Goal: Information Seeking & Learning: Learn about a topic

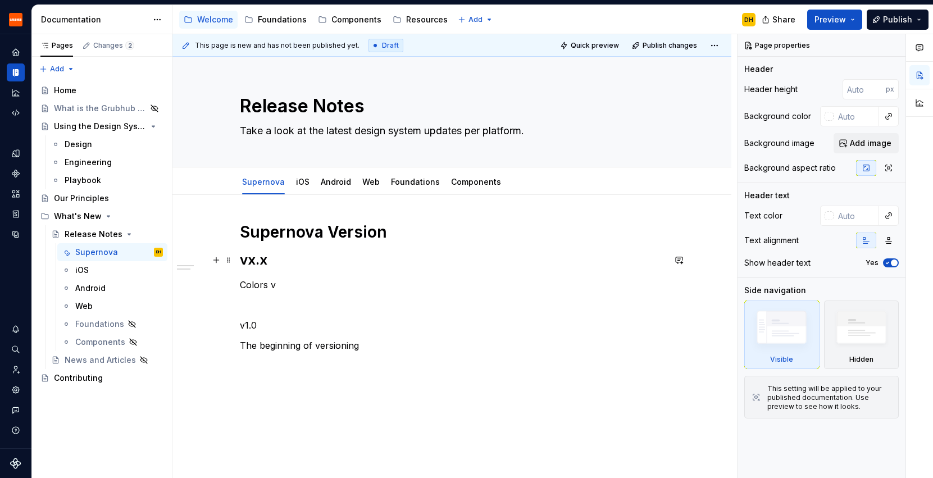
click at [264, 265] on h2 "vx.x" at bounding box center [452, 260] width 424 height 18
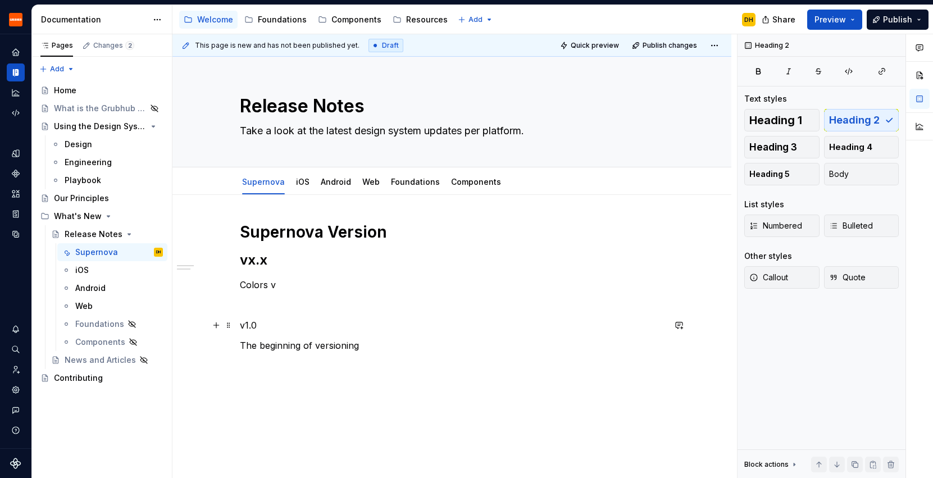
click at [253, 323] on p "v1.0" at bounding box center [452, 324] width 424 height 13
click at [837, 125] on span "Heading 2" at bounding box center [854, 120] width 51 height 11
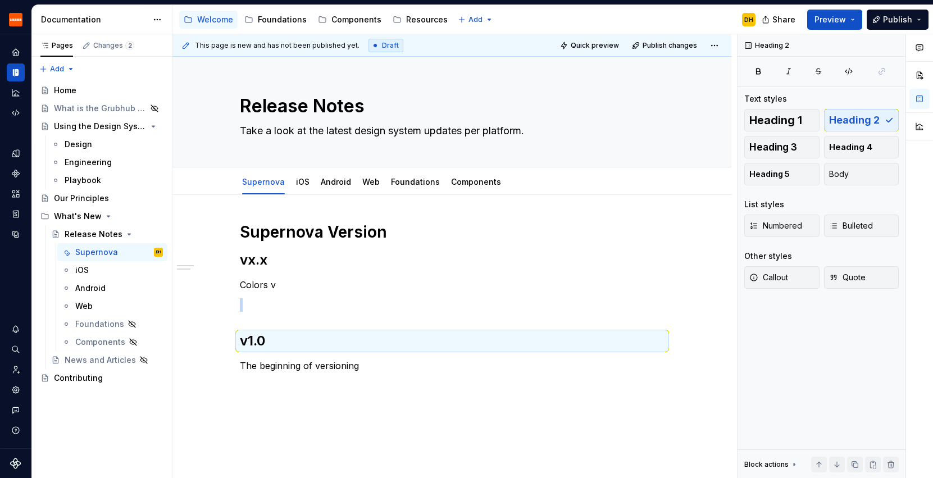
type textarea "*"
click at [417, 419] on div "Supernova Version vx.x Colors v v1.0 The beginning of versioning" at bounding box center [451, 362] width 559 height 334
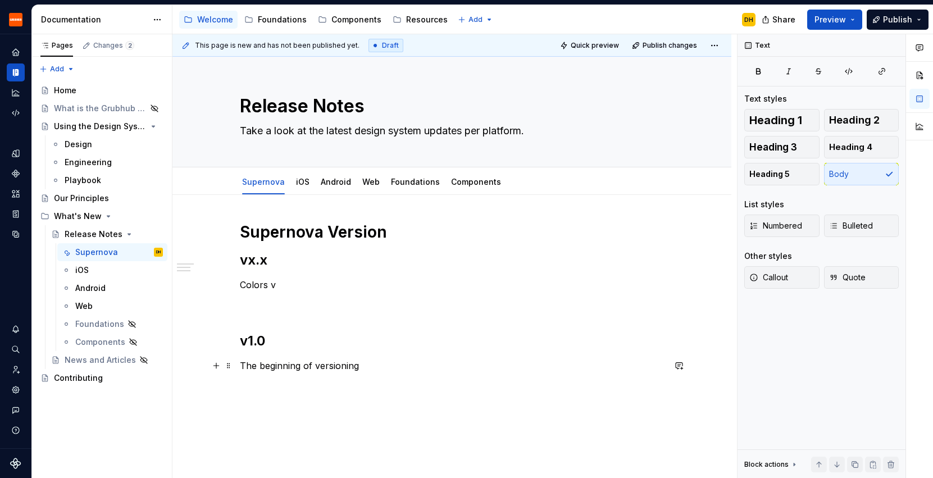
click at [405, 371] on p "The beginning of versioning" at bounding box center [452, 365] width 424 height 13
click at [289, 286] on p "Colors v" at bounding box center [452, 284] width 424 height 13
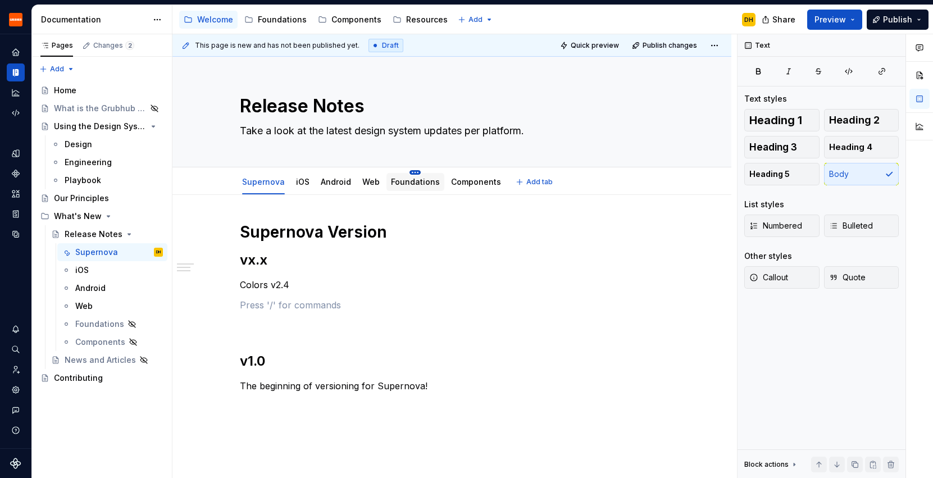
click at [413, 172] on html "Grubhub Design System DH Dataset Grubhub Documentation Accessibility guide for …" at bounding box center [466, 239] width 933 height 478
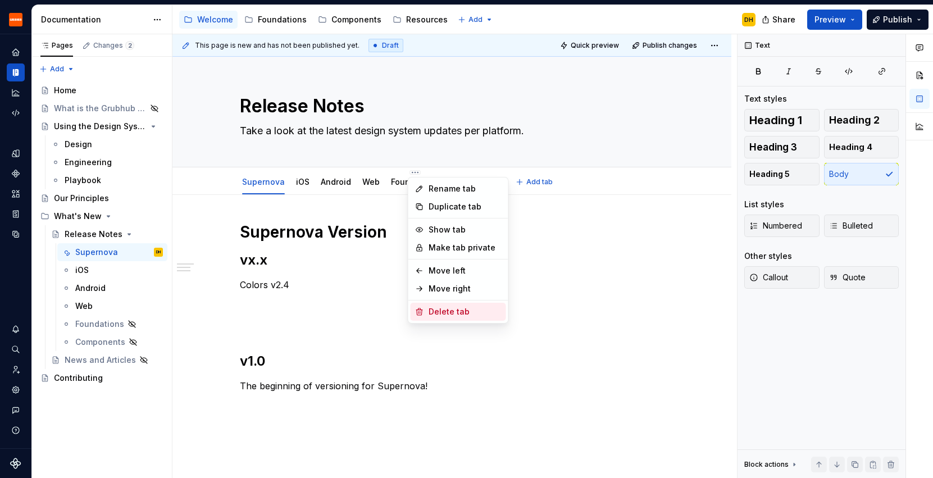
click at [435, 308] on div "Delete tab" at bounding box center [464, 311] width 73 height 11
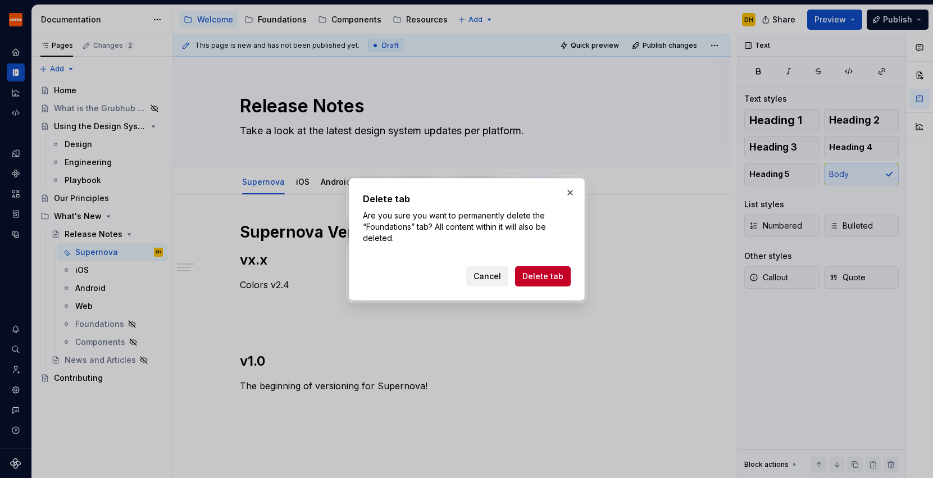
click at [490, 278] on span "Cancel" at bounding box center [487, 276] width 28 height 11
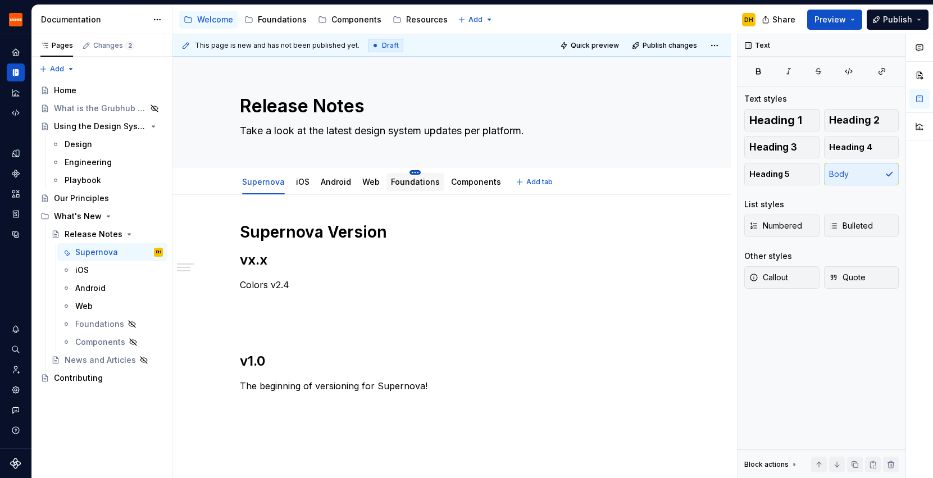
click at [413, 172] on html "Grubhub Design System DH Dataset Grubhub Documentation Accessibility guide for …" at bounding box center [466, 239] width 933 height 478
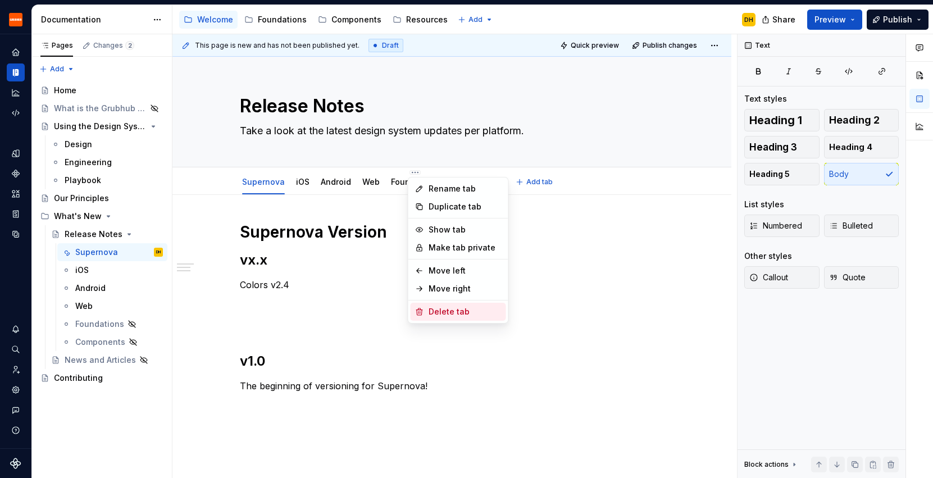
click at [442, 308] on div "Delete tab" at bounding box center [464, 311] width 73 height 11
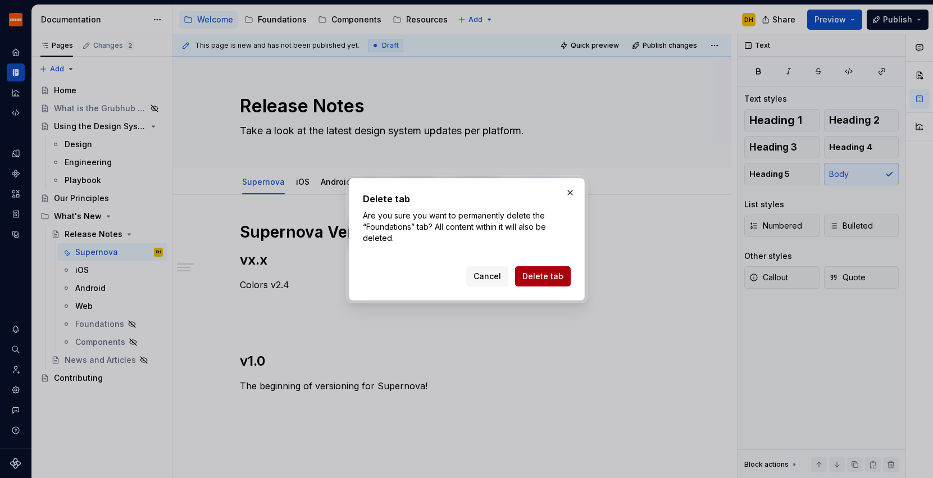
click at [537, 277] on span "Delete tab" at bounding box center [542, 276] width 41 height 11
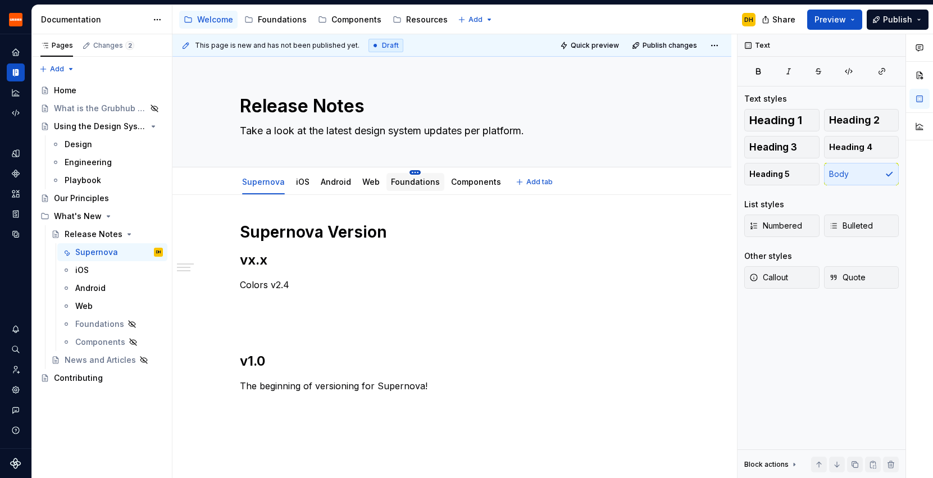
click at [414, 172] on html "Grubhub Design System DH Dataset Grubhub Documentation Accessibility guide for …" at bounding box center [466, 239] width 933 height 478
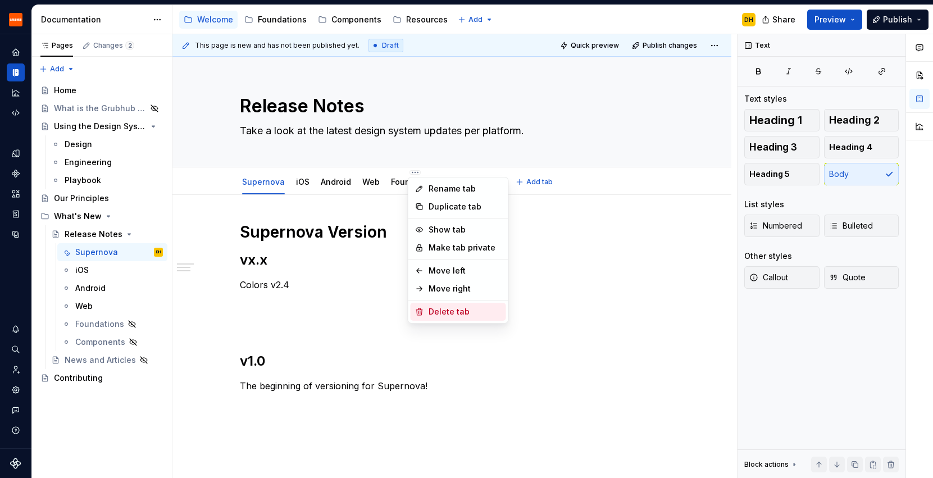
click at [445, 312] on div "Delete tab" at bounding box center [464, 311] width 73 height 11
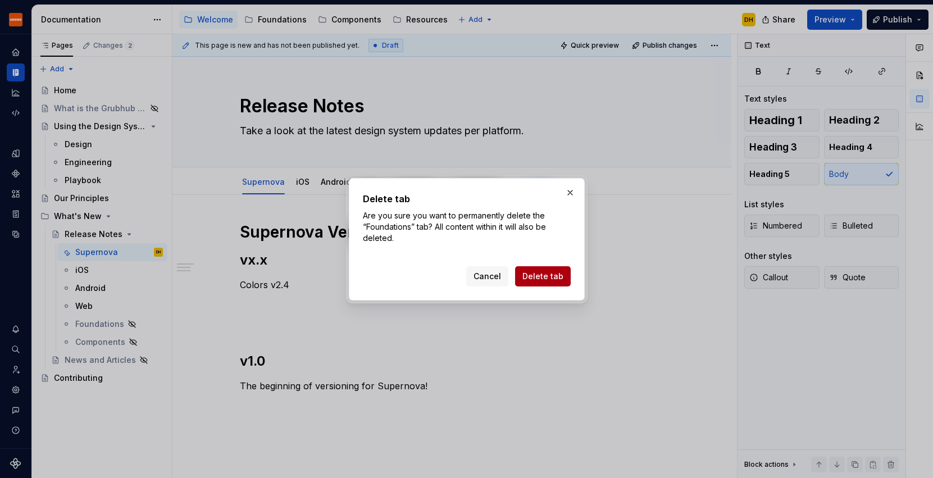
click at [556, 284] on button "Delete tab" at bounding box center [543, 276] width 56 height 20
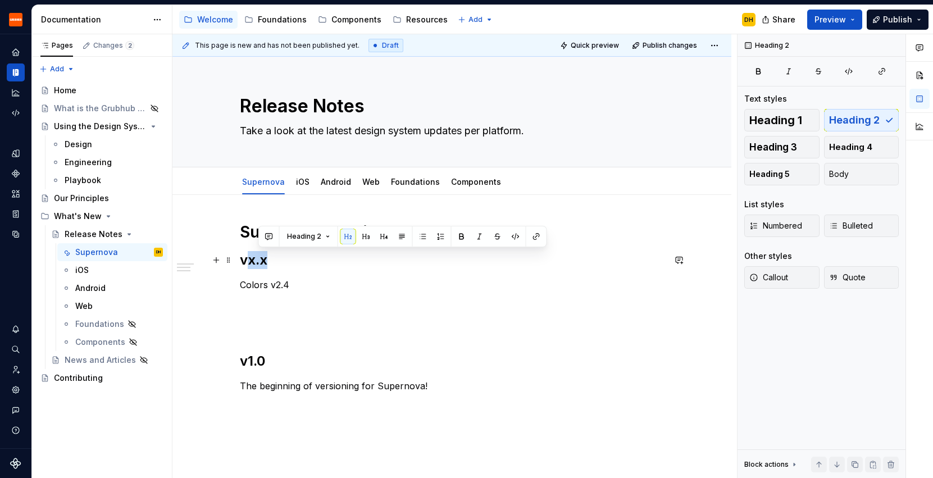
drag, startPoint x: 274, startPoint y: 266, endPoint x: 253, endPoint y: 265, distance: 20.8
click at [253, 265] on h2 "vx.x" at bounding box center [452, 260] width 424 height 18
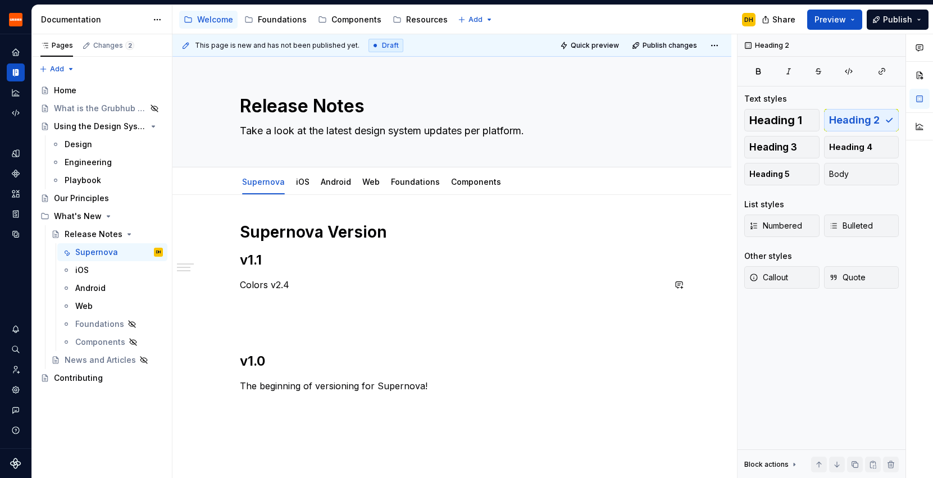
click at [306, 286] on p "Colors v2.4" at bounding box center [452, 284] width 424 height 13
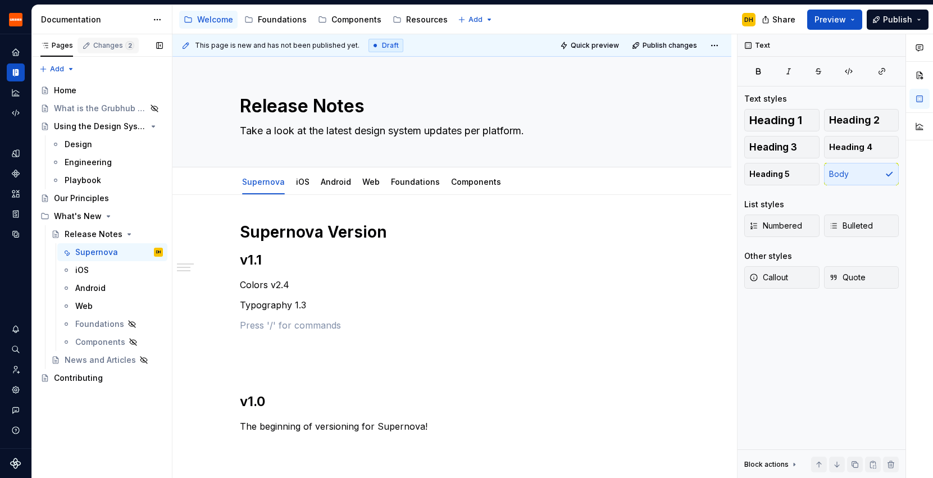
click at [113, 46] on div "Changes 2" at bounding box center [113, 45] width 41 height 9
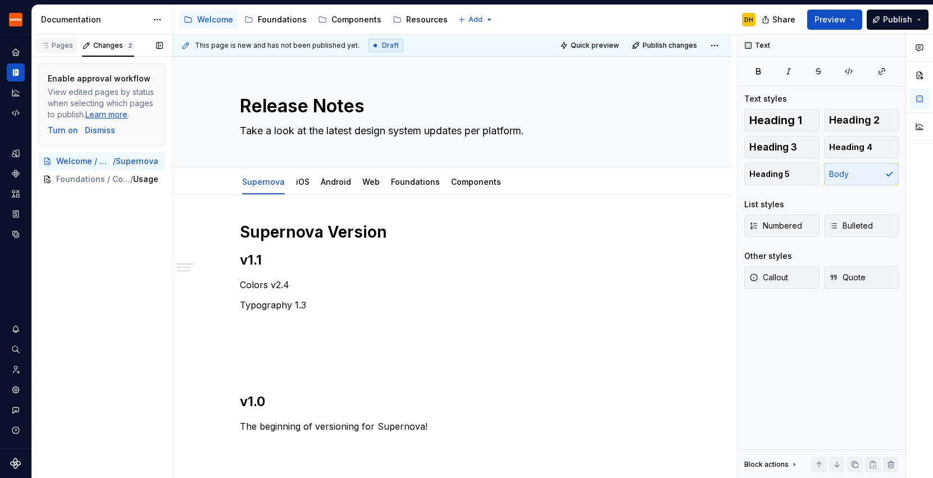
click at [57, 51] on div "Pages" at bounding box center [57, 46] width 42 height 16
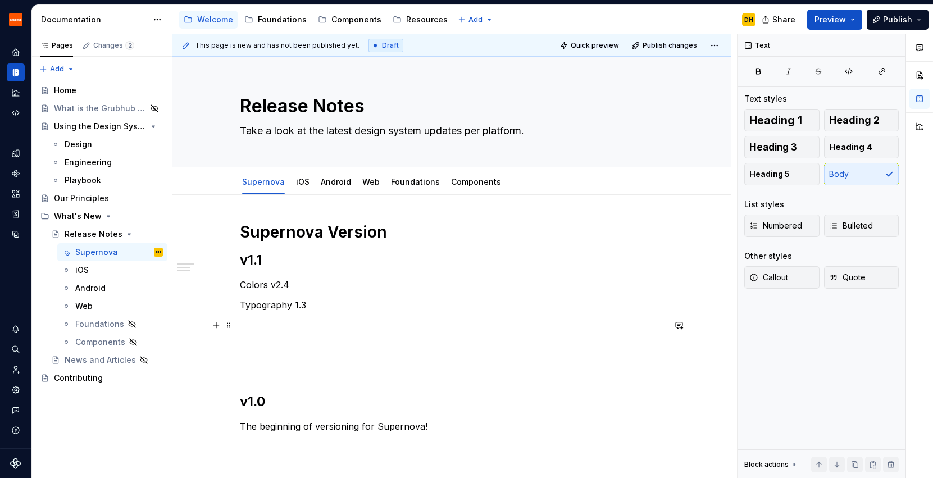
click at [288, 321] on p at bounding box center [452, 324] width 424 height 13
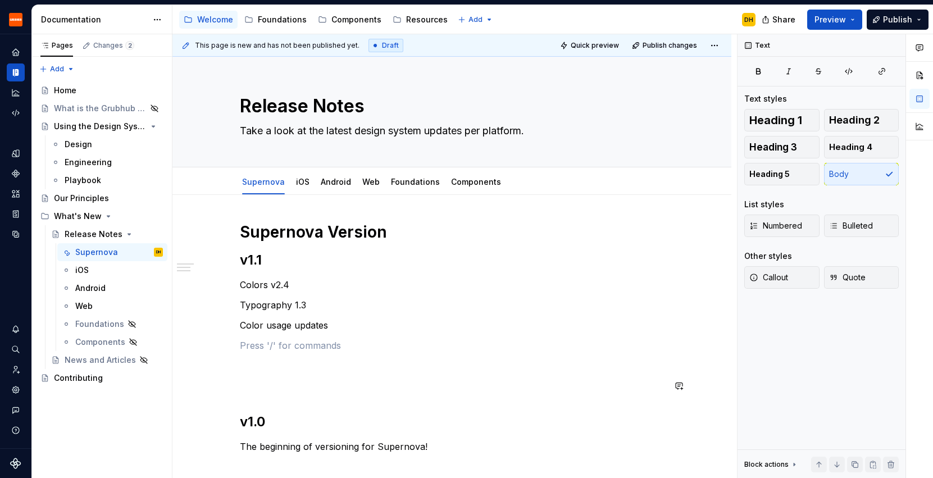
click at [268, 377] on div "Supernova Version v1.1 Colors v2.4 Typography 1.3 Color usage updates v1.0 The …" at bounding box center [452, 348] width 424 height 252
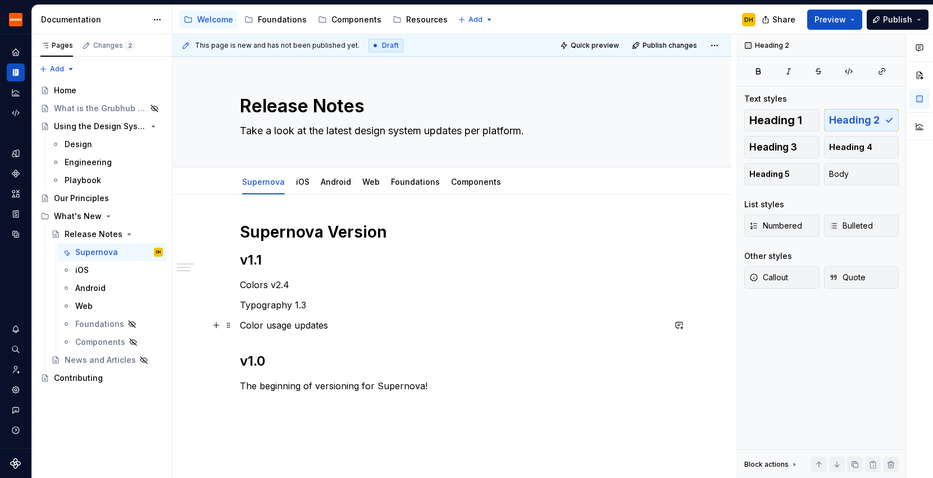
click at [346, 327] on p "Color usage updates" at bounding box center [452, 324] width 424 height 13
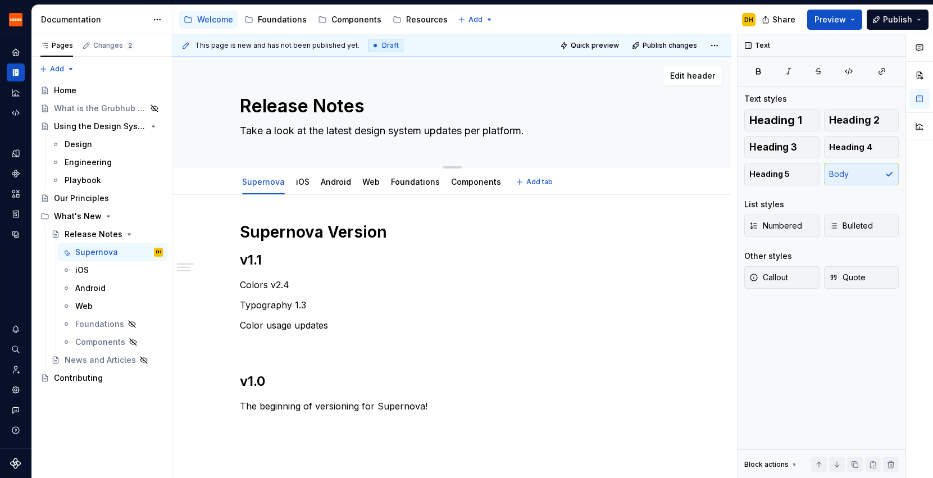
click at [272, 75] on div "Edit header" at bounding box center [447, 76] width 550 height 20
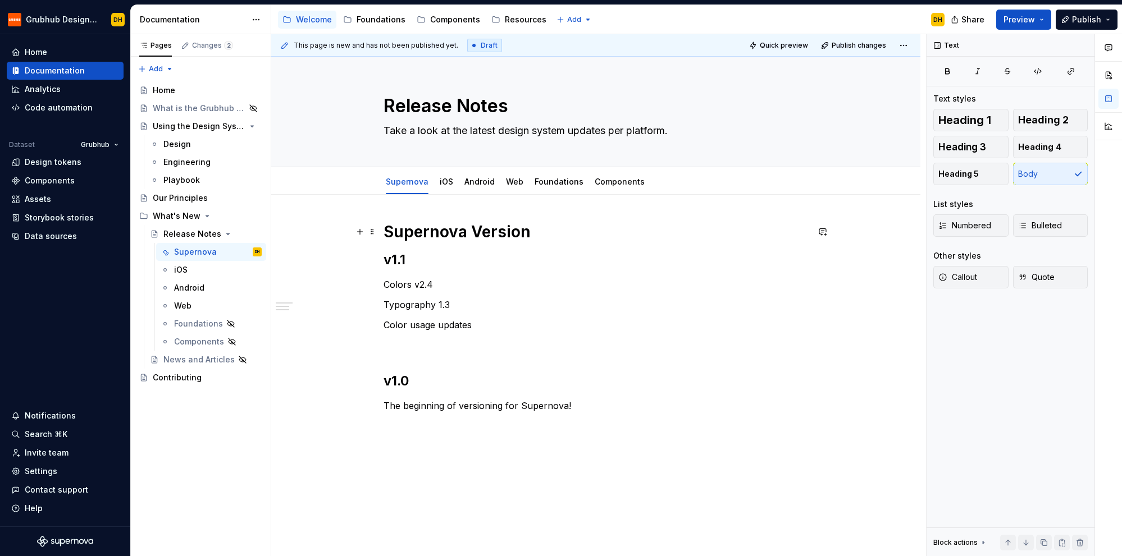
click at [538, 238] on h1 "Supernova Version" at bounding box center [596, 232] width 424 height 20
click at [561, 179] on link "Foundations" at bounding box center [559, 182] width 49 height 10
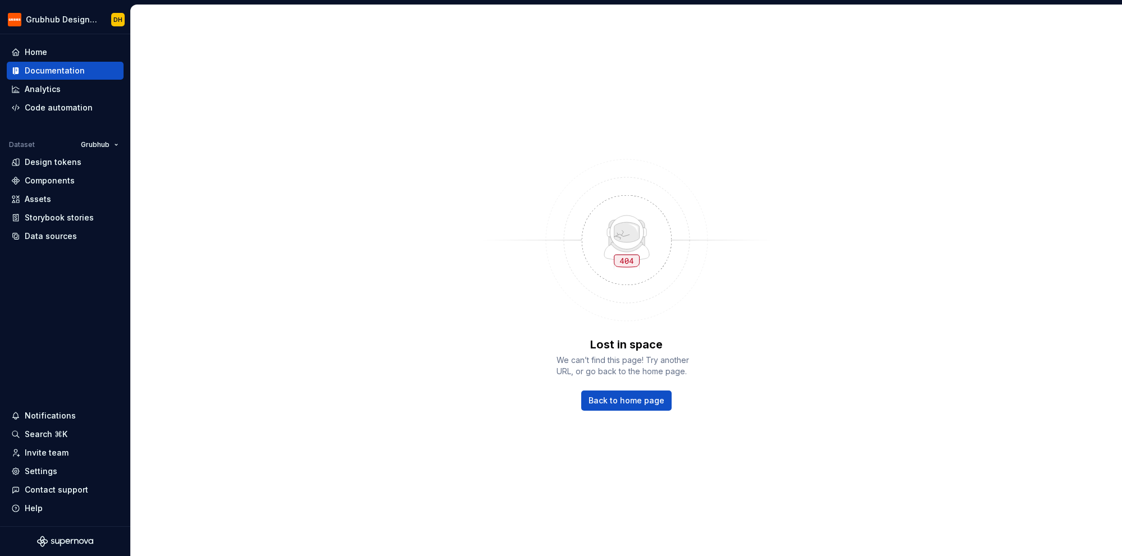
click at [556, 172] on img at bounding box center [627, 240] width 292 height 180
click at [474, 230] on div "Lost in space We can’t find this page! Try another URL, or go back to the home …" at bounding box center [626, 280] width 991 height 551
click at [618, 414] on div "Lost in space We can’t find this page! Try another URL, or go back to the home …" at bounding box center [626, 280] width 991 height 551
click at [69, 80] on div "Analytics" at bounding box center [65, 89] width 117 height 18
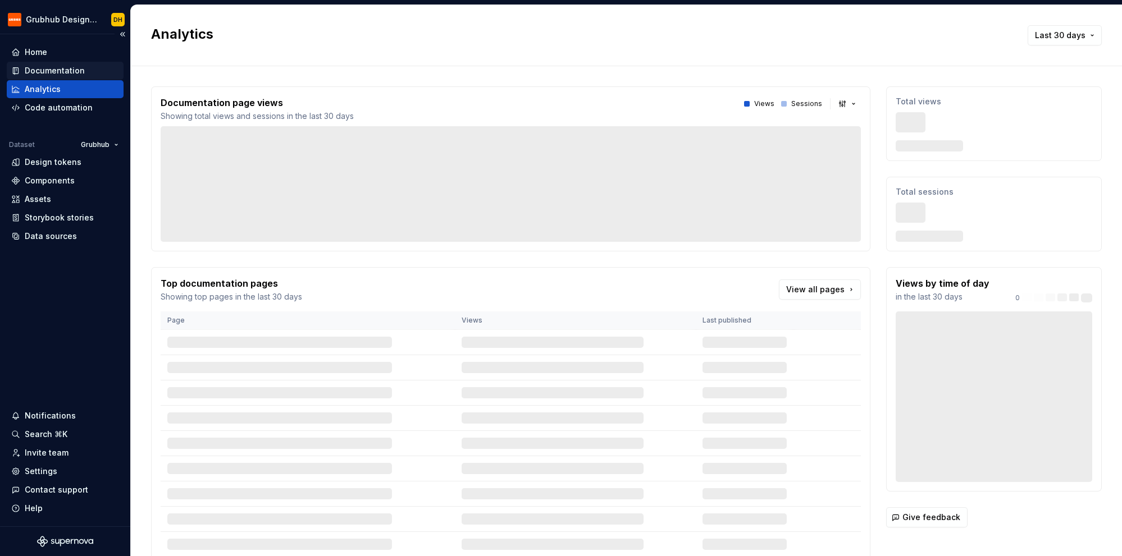
click at [71, 73] on div "Documentation" at bounding box center [55, 70] width 60 height 11
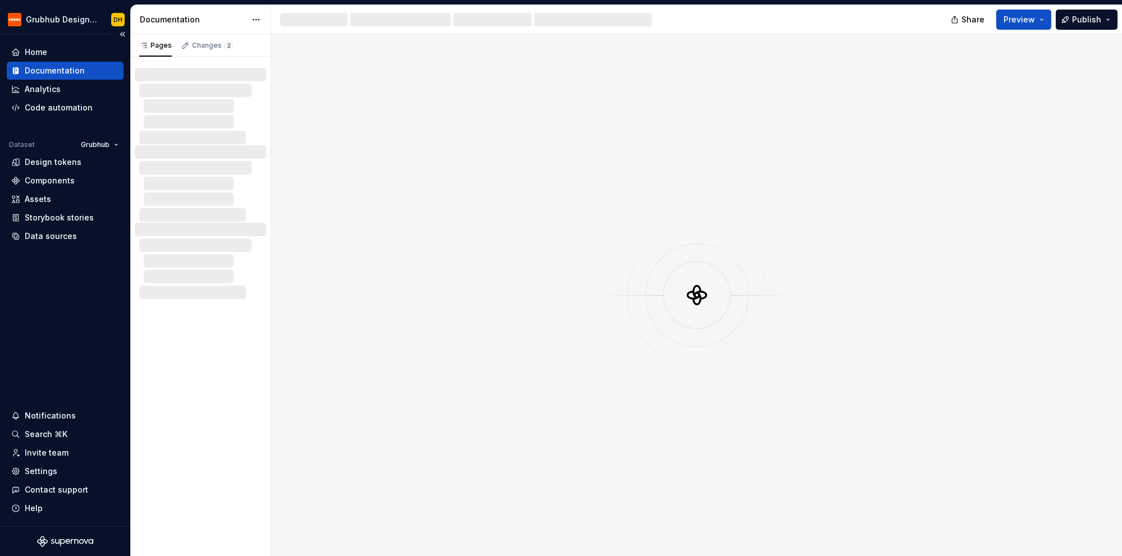
type textarea "*"
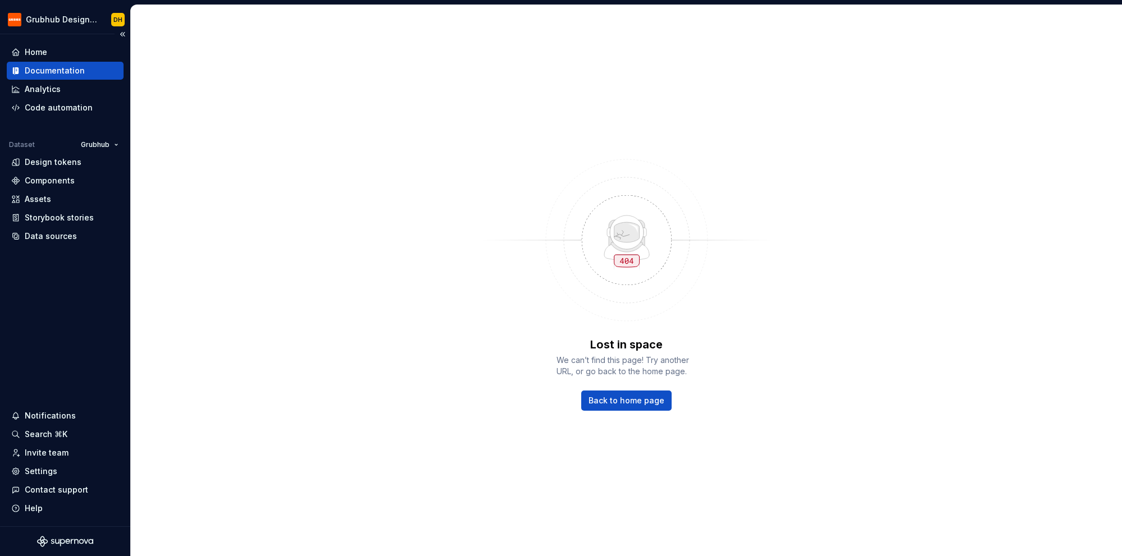
click at [61, 72] on div "Documentation" at bounding box center [55, 70] width 60 height 11
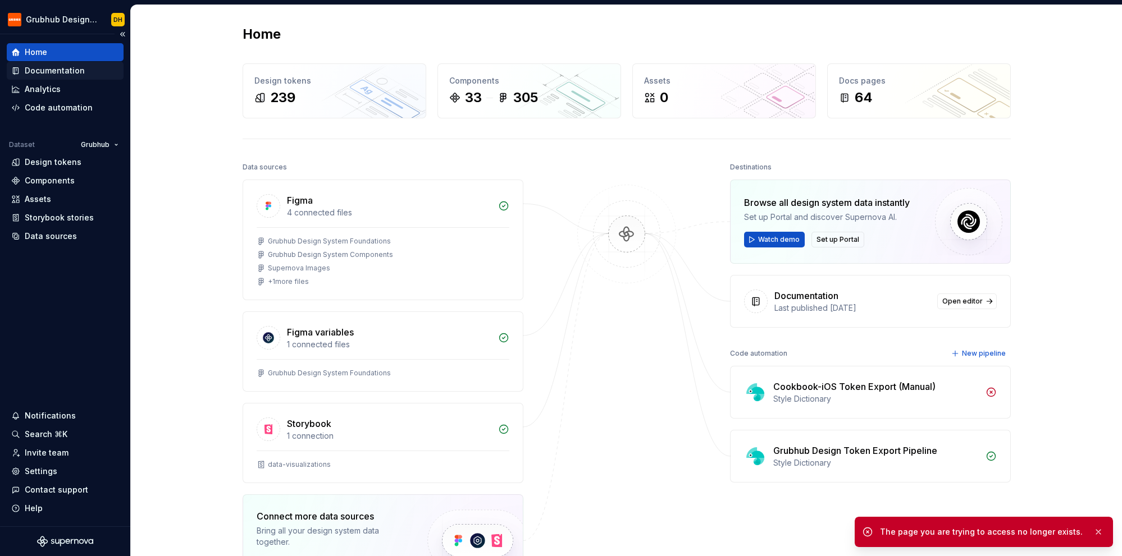
click at [52, 69] on div "Documentation" at bounding box center [55, 70] width 60 height 11
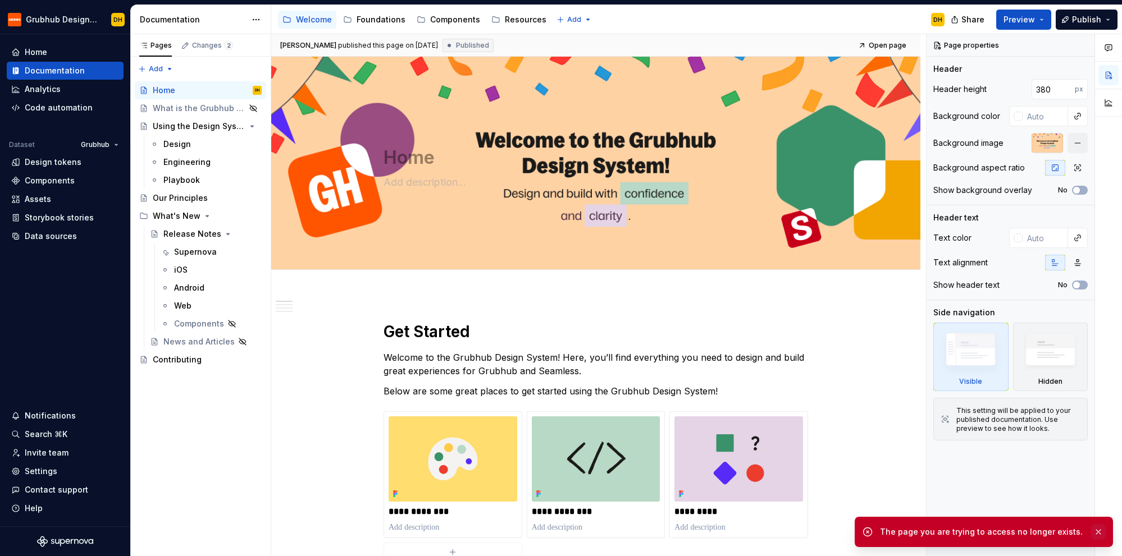
click at [1098, 533] on button "button" at bounding box center [1098, 532] width 15 height 16
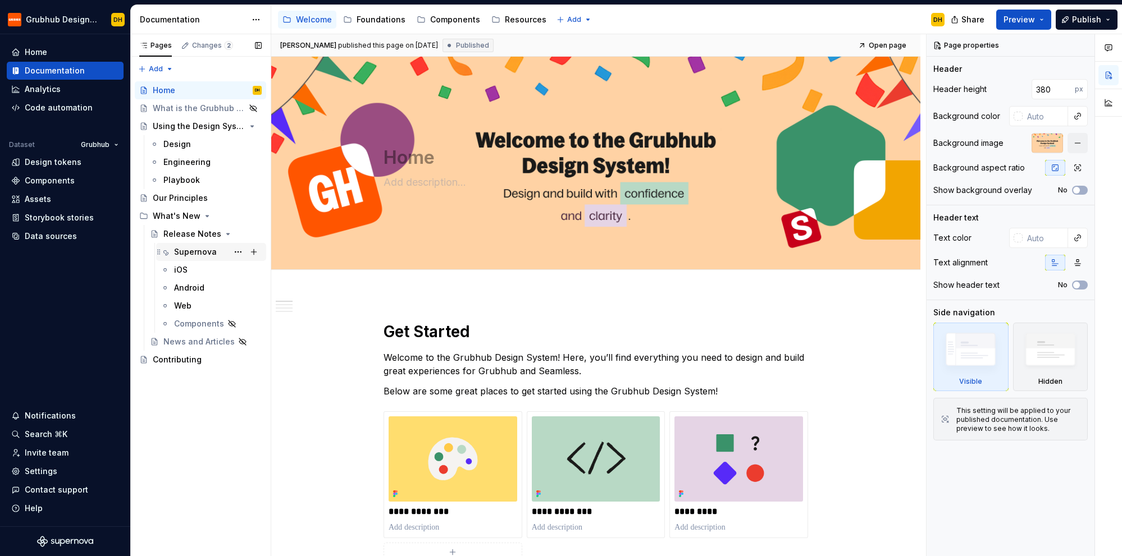
click at [189, 253] on div "Supernova" at bounding box center [195, 251] width 43 height 11
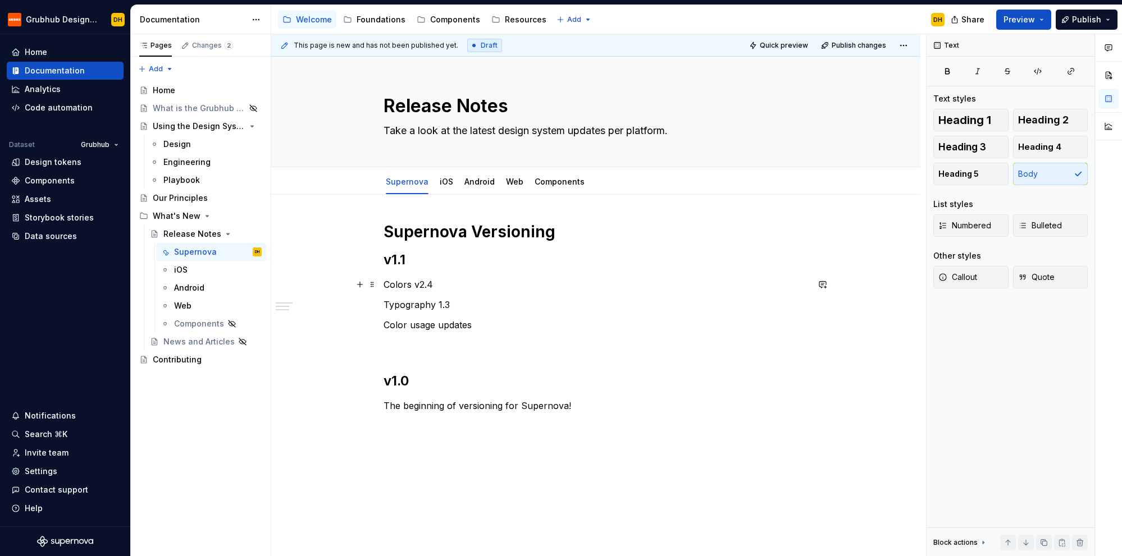
click at [452, 283] on p "Colors v2.4" at bounding box center [596, 284] width 424 height 13
click at [254, 17] on html "Grubhub Design System DH Home Documentation Analytics Code automation Dataset G…" at bounding box center [561, 278] width 1122 height 556
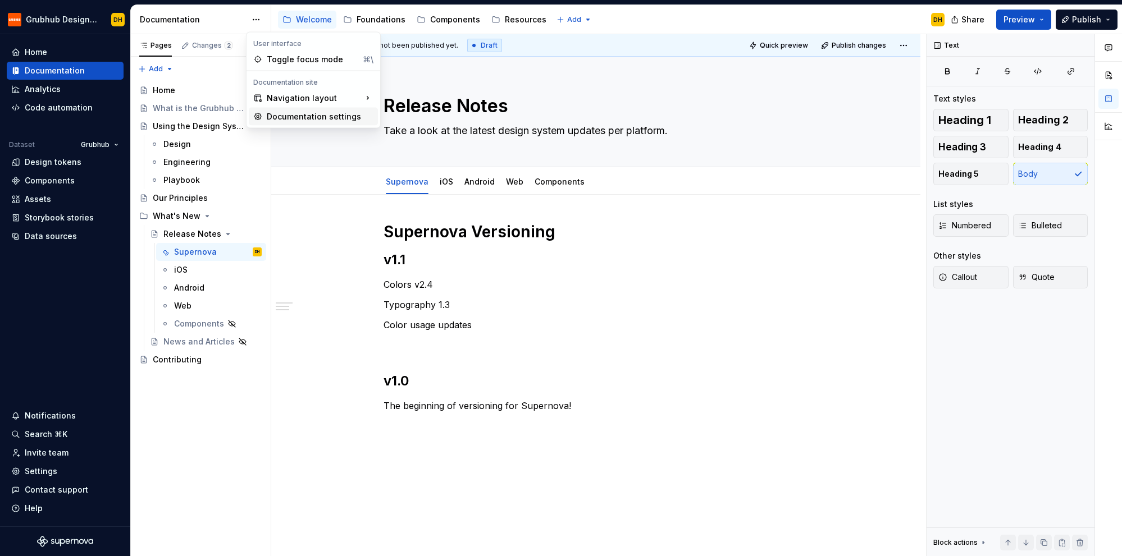
click at [305, 118] on div "Documentation settings" at bounding box center [320, 116] width 107 height 11
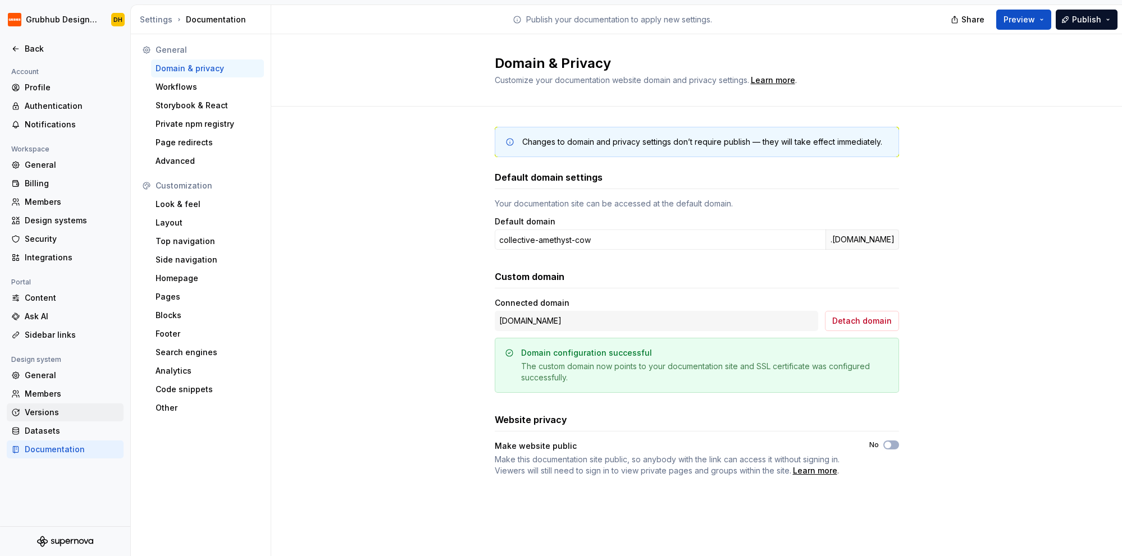
click at [81, 406] on div "Versions" at bounding box center [65, 413] width 117 height 18
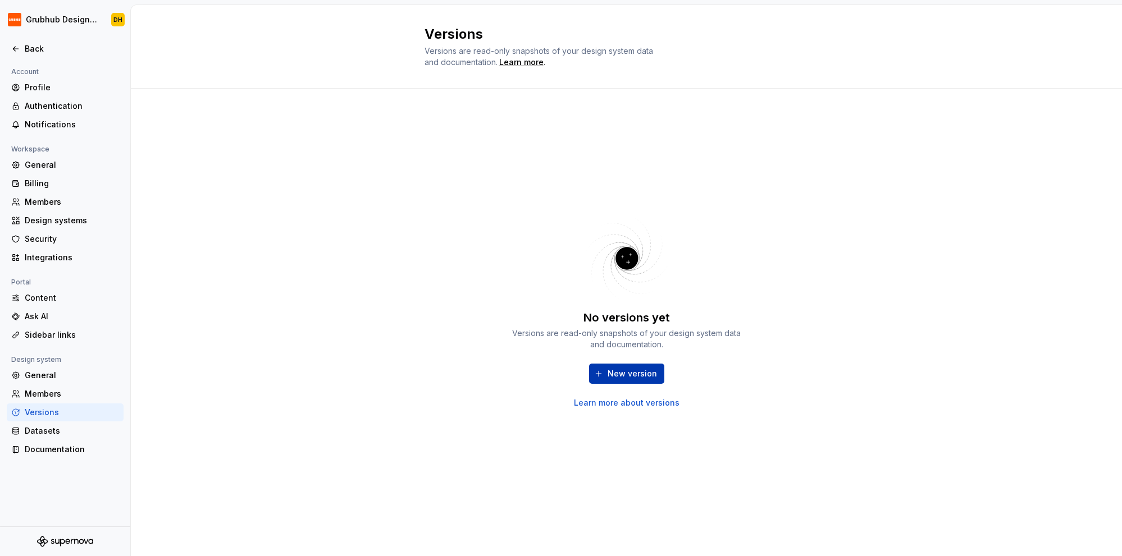
click at [609, 371] on span "New version" at bounding box center [632, 373] width 49 height 11
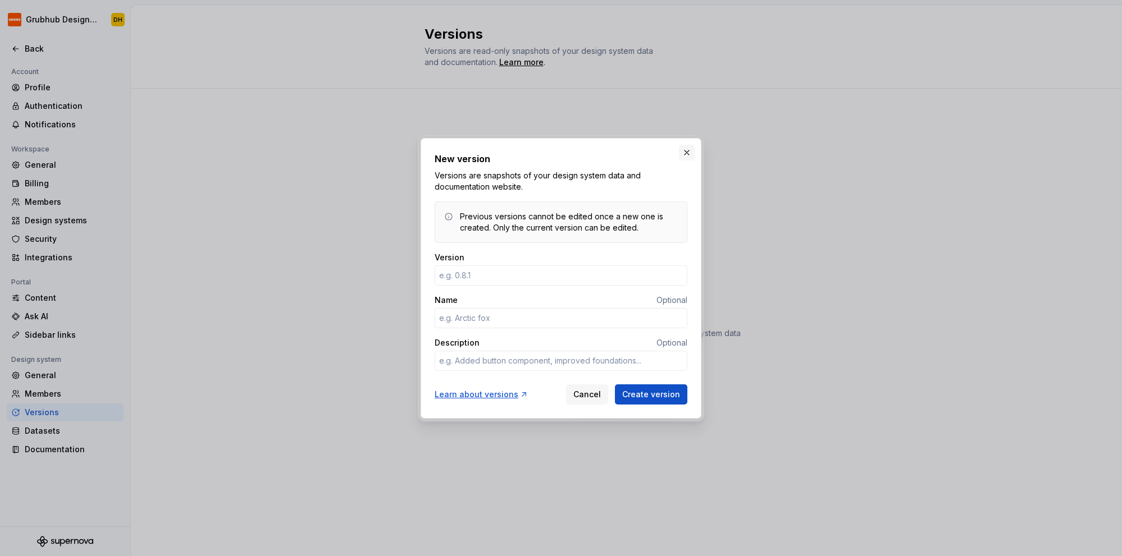
click at [686, 150] on button "button" at bounding box center [687, 153] width 16 height 16
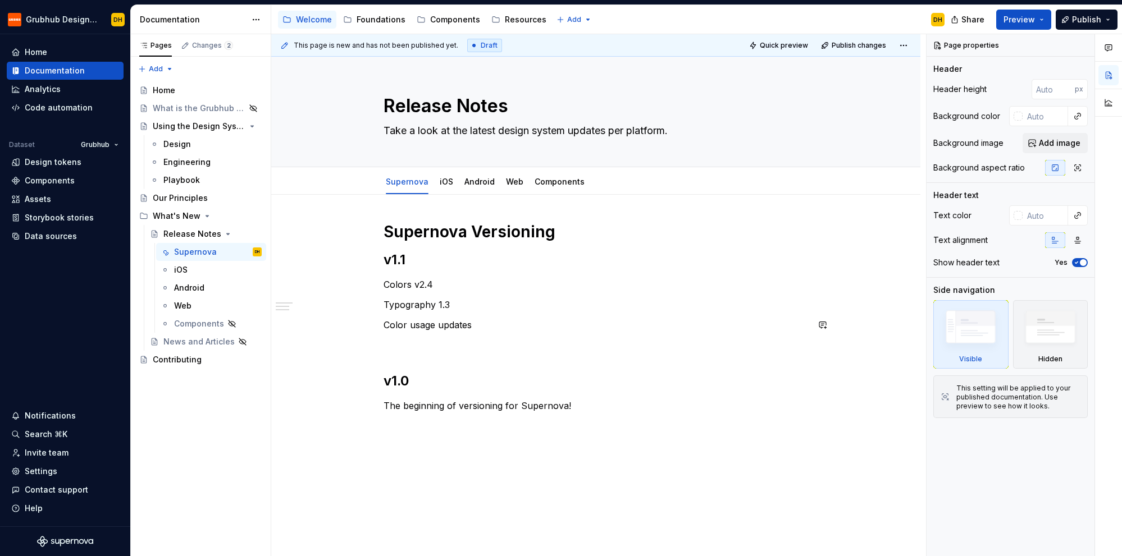
click at [458, 337] on div "Supernova Versioning v1.1 Colors v2.4 Typography 1.3 Color usage updates v1.0 T…" at bounding box center [596, 327] width 424 height 211
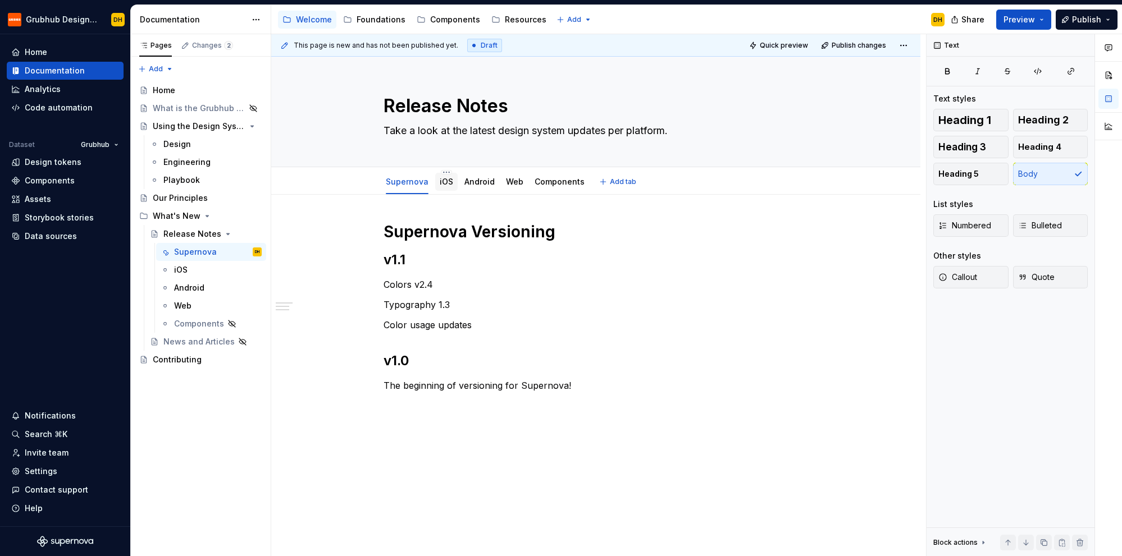
click at [448, 182] on link "iOS" at bounding box center [446, 182] width 13 height 10
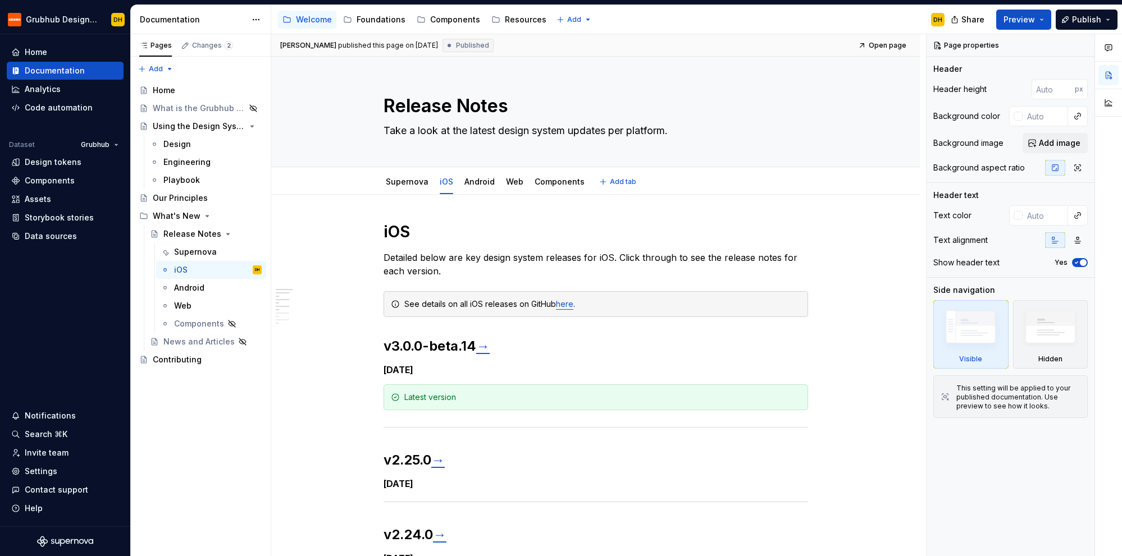
click at [409, 184] on link "Supernova" at bounding box center [407, 182] width 43 height 10
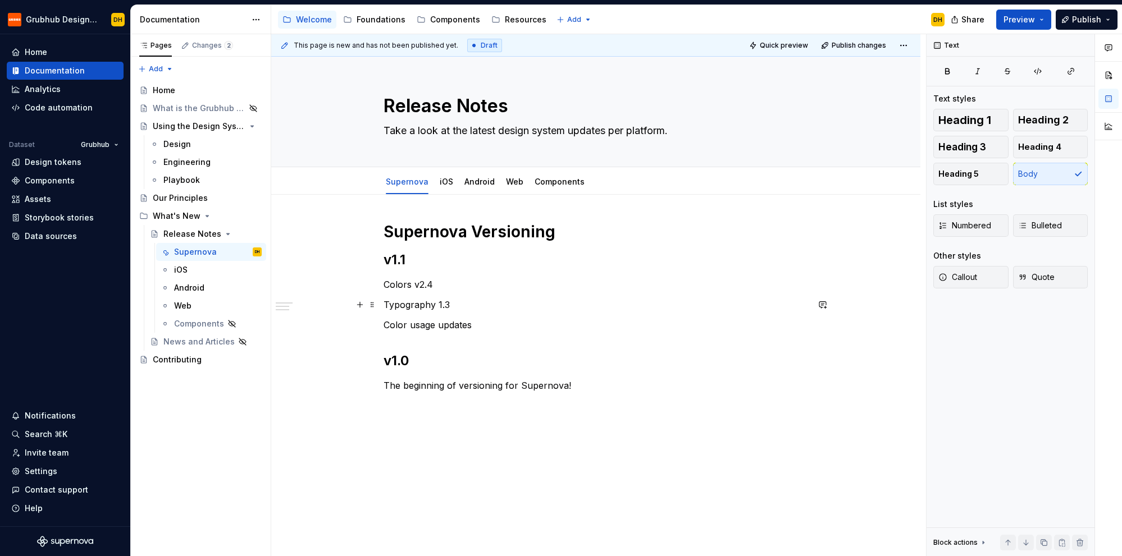
click at [473, 305] on p "Typography 1.3" at bounding box center [596, 304] width 424 height 13
click at [654, 11] on div "Accessibility guide for tree Page tree. Navigate the tree with the arrow keys. …" at bounding box center [612, 19] width 682 height 29
type textarea "*"
click at [468, 298] on p "Typography 1.3" at bounding box center [596, 304] width 424 height 13
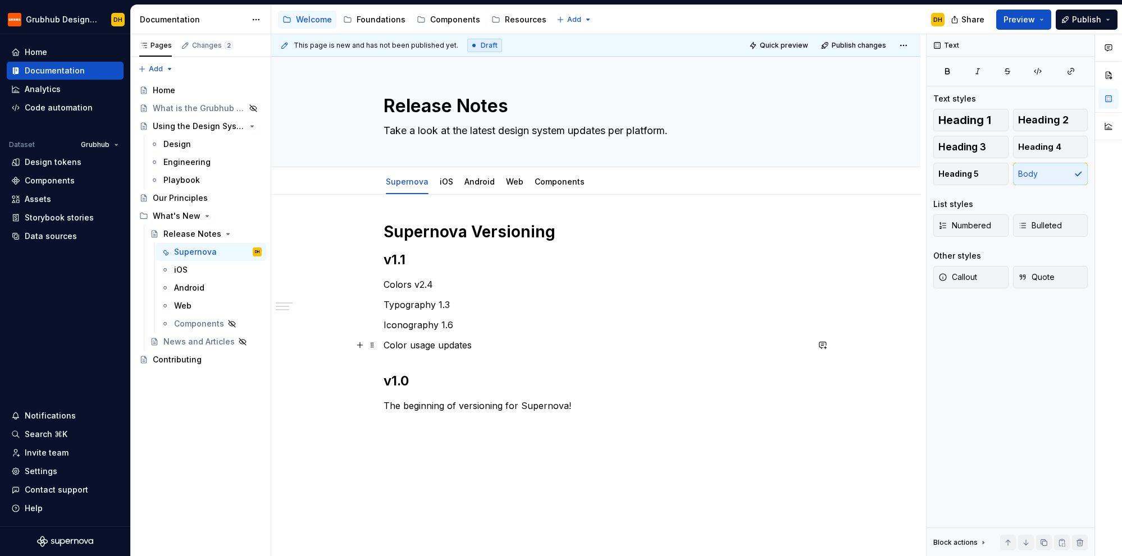
click at [430, 344] on p "Color usage updates" at bounding box center [596, 345] width 424 height 13
click at [529, 341] on p "Color documentation updates" at bounding box center [596, 345] width 424 height 13
click at [453, 284] on p "Colors v2.4" at bounding box center [596, 284] width 424 height 13
click at [480, 304] on p "Typography 1.3" at bounding box center [596, 304] width 424 height 13
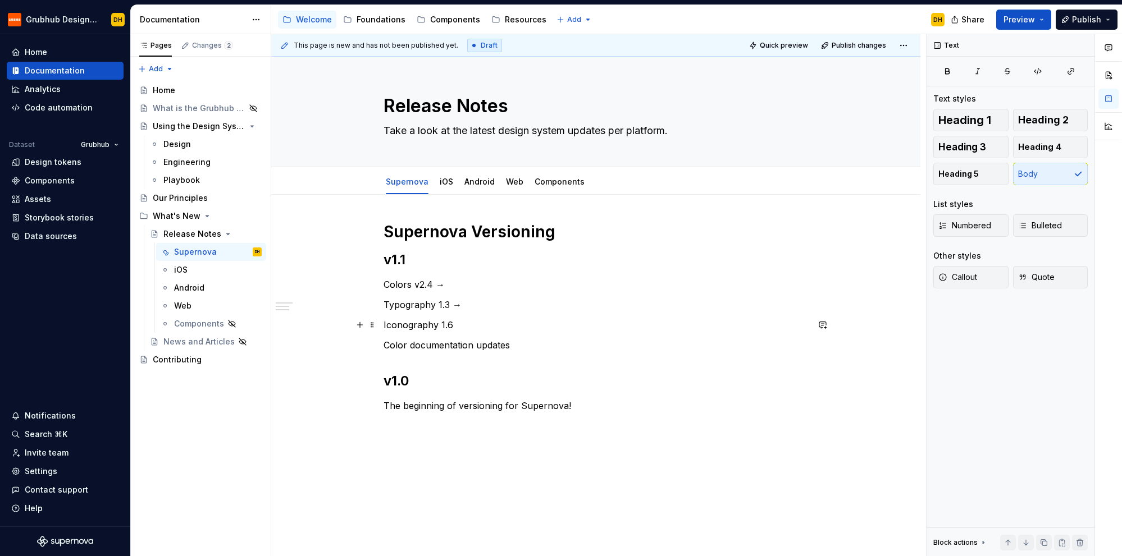
click at [485, 323] on p "Iconography 1.6" at bounding box center [596, 324] width 424 height 13
type textarea "*"
